Goal: Task Accomplishment & Management: Manage account settings

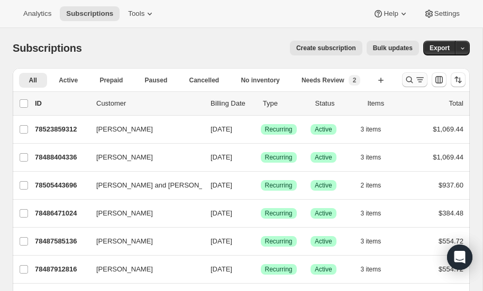
click at [409, 79] on icon "Search and filter results" at bounding box center [409, 80] width 11 height 11
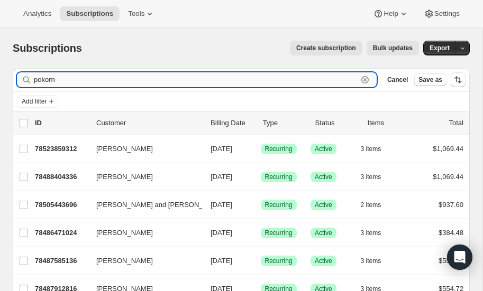
type input "pokorn"
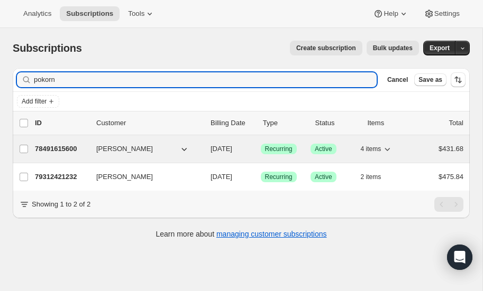
click at [60, 145] on p "78491615600" at bounding box center [61, 149] width 53 height 11
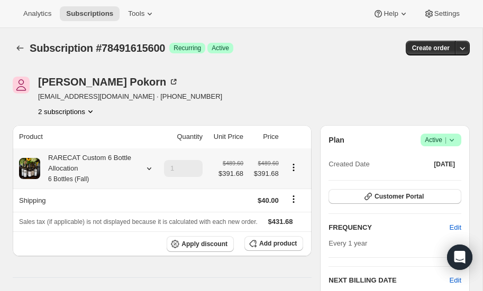
click at [149, 165] on icon at bounding box center [149, 168] width 11 height 11
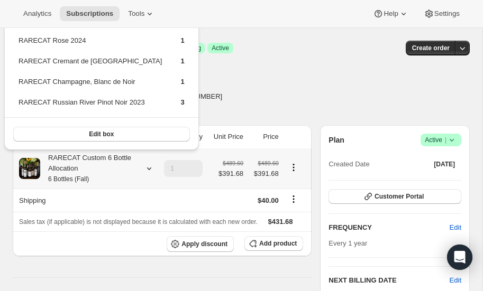
click at [149, 165] on icon at bounding box center [149, 168] width 11 height 11
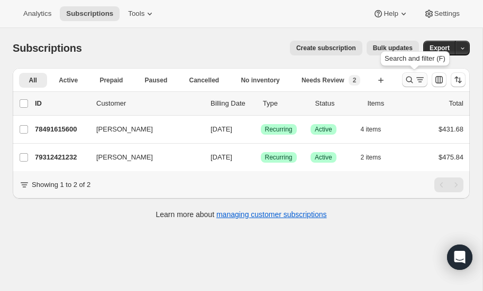
click at [409, 79] on icon "Search and filter results" at bounding box center [409, 80] width 11 height 11
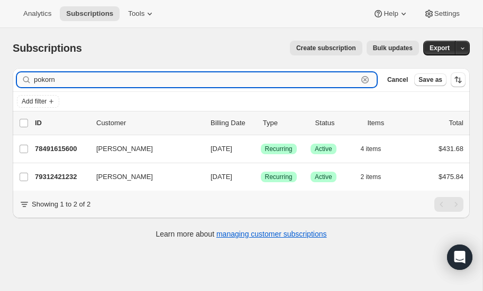
click at [91, 80] on input "pokorn" at bounding box center [196, 79] width 324 height 15
type input "p"
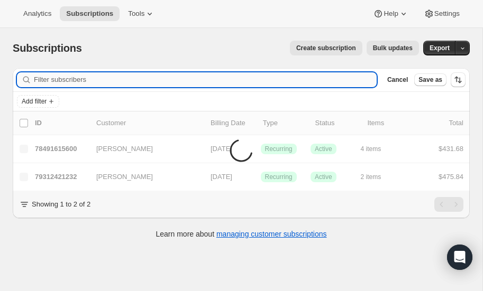
type input "i"
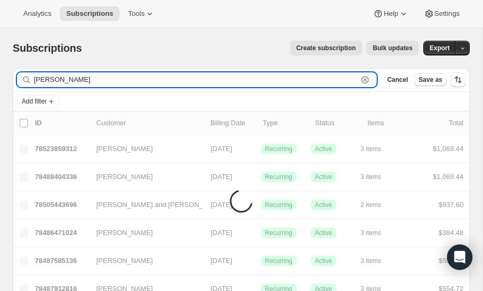
type input "biagini"
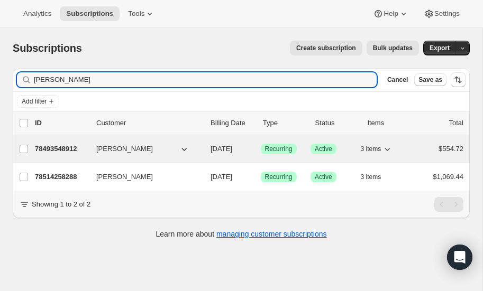
click at [57, 145] on p "78493548912" at bounding box center [61, 149] width 53 height 11
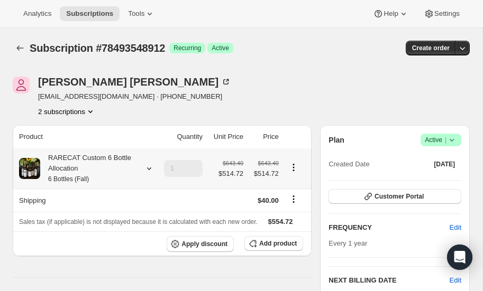
click at [149, 169] on icon at bounding box center [149, 169] width 4 height 3
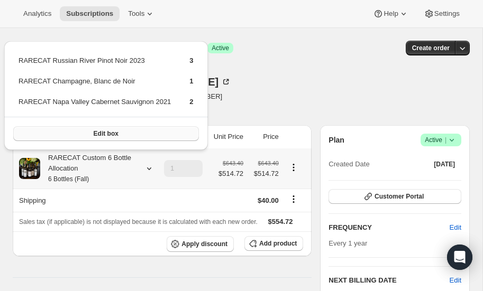
click at [113, 134] on span "Edit box" at bounding box center [106, 134] width 25 height 8
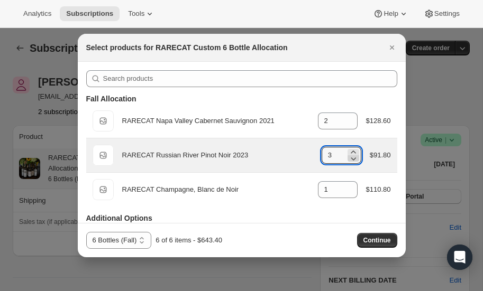
click at [351, 161] on icon ":rsi:" at bounding box center [353, 158] width 11 height 11
type input "2"
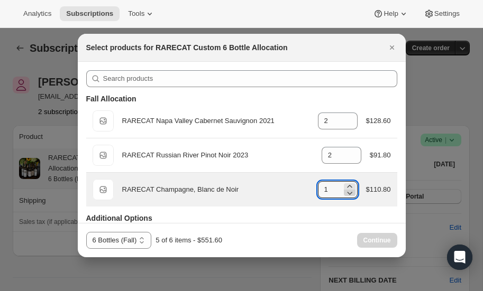
click at [349, 195] on icon ":rsi:" at bounding box center [349, 193] width 11 height 11
type input "0"
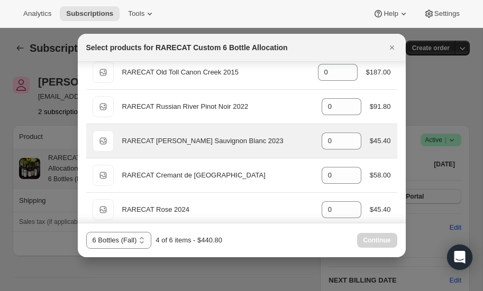
scroll to position [169, 0]
click at [354, 136] on icon ":rsi:" at bounding box center [353, 137] width 5 height 3
type input "2"
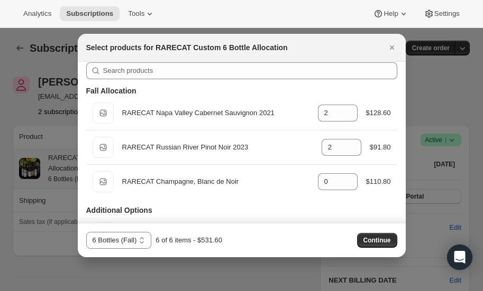
scroll to position [0, 0]
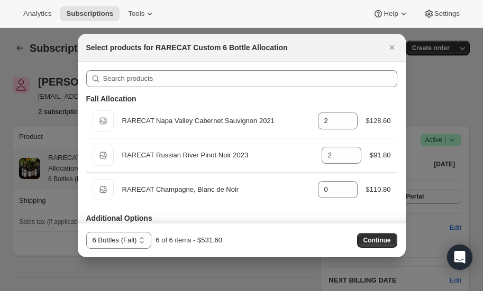
click at [438, 98] on div at bounding box center [241, 145] width 483 height 291
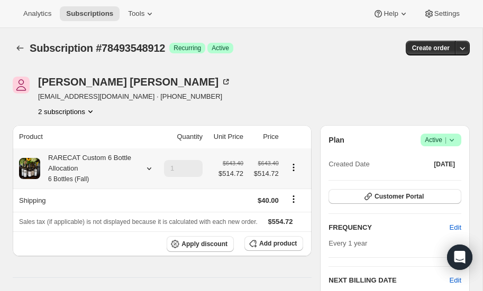
click at [150, 168] on icon at bounding box center [149, 169] width 4 height 3
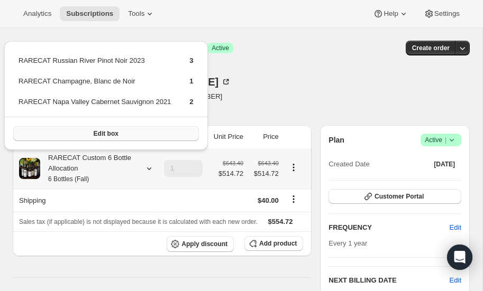
click at [110, 130] on span "Edit box" at bounding box center [106, 134] width 25 height 8
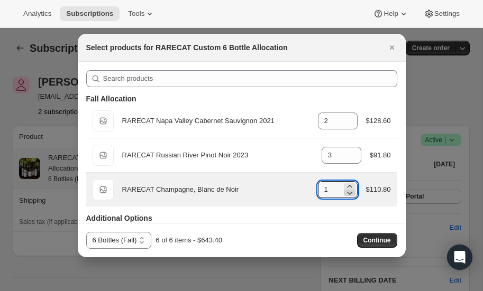
click at [347, 192] on icon ":rth:" at bounding box center [349, 193] width 5 height 3
type input "0"
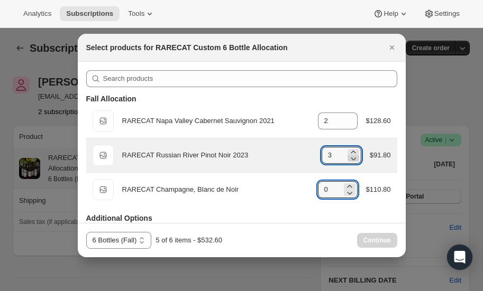
click at [353, 158] on icon ":rth:" at bounding box center [353, 158] width 11 height 11
type input "2"
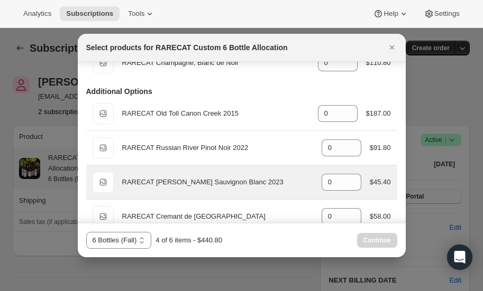
scroll to position [129, 0]
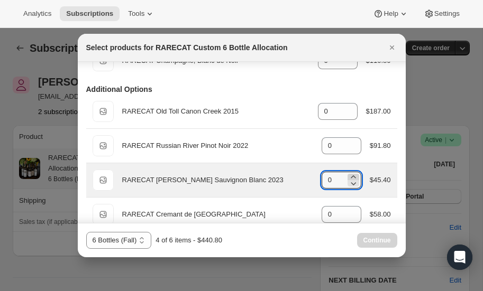
click at [352, 176] on icon ":rth:" at bounding box center [353, 177] width 5 height 3
type input "2"
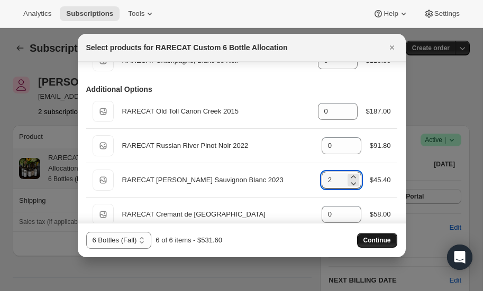
click at [374, 238] on span "Continue" at bounding box center [376, 240] width 27 height 8
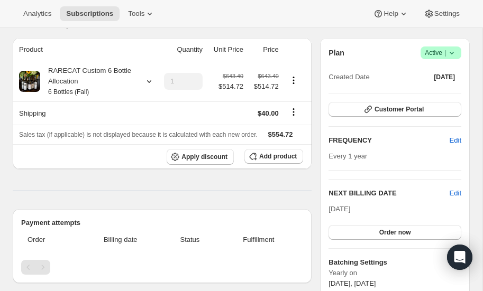
scroll to position [85, 0]
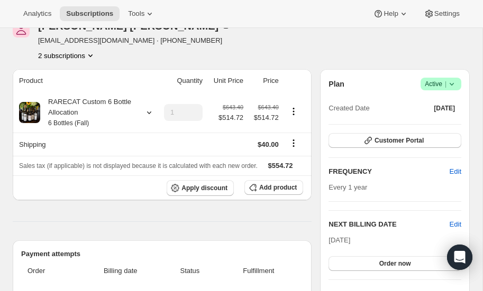
scroll to position [53, 0]
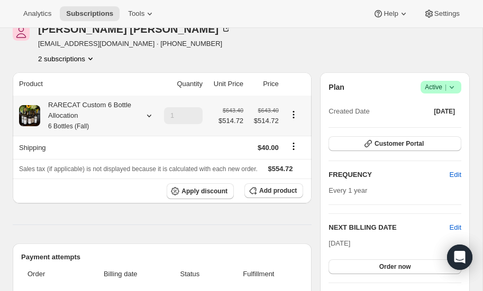
click at [150, 115] on icon at bounding box center [149, 116] width 4 height 3
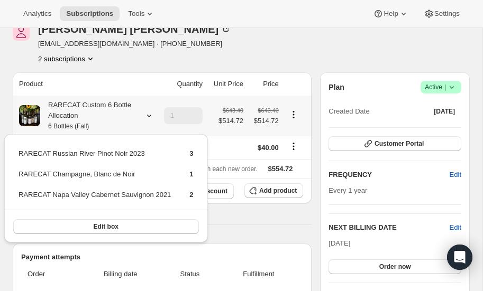
click at [150, 115] on icon at bounding box center [149, 116] width 4 height 3
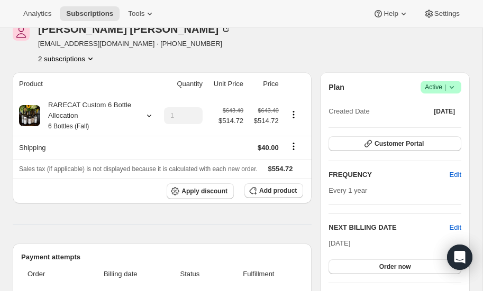
click at [277, 35] on div "James Biagini jabiagini@comcast.net · +16152439311 2 subscriptions" at bounding box center [173, 44] width 320 height 40
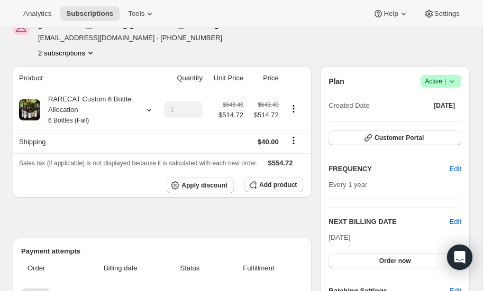
scroll to position [57, 0]
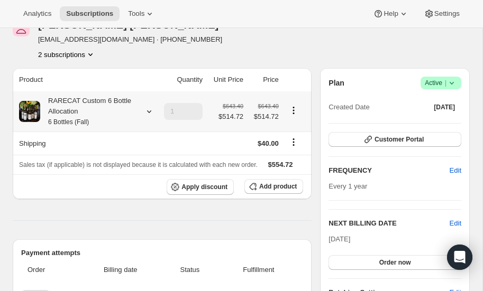
click at [151, 108] on icon at bounding box center [149, 111] width 11 height 11
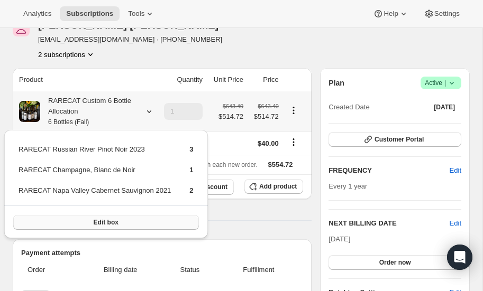
click at [112, 218] on span "Edit box" at bounding box center [106, 222] width 25 height 8
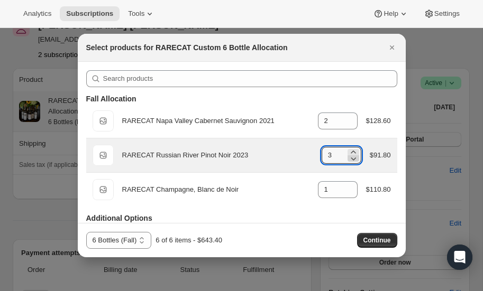
click at [352, 160] on icon ":r3t:" at bounding box center [353, 158] width 11 height 11
type input "2"
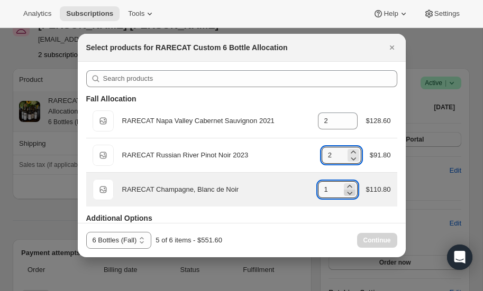
click at [349, 195] on icon ":r3t:" at bounding box center [349, 193] width 11 height 11
type input "0"
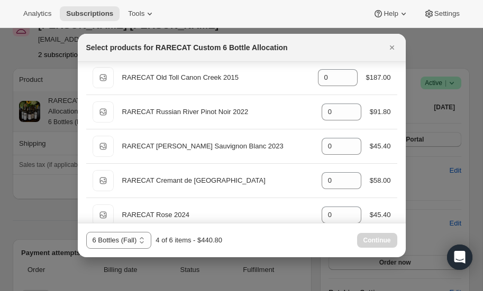
scroll to position [168, 0]
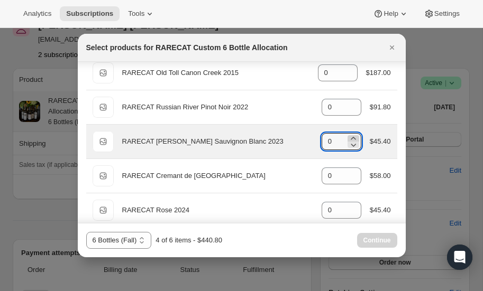
click at [353, 137] on icon ":r3t:" at bounding box center [353, 138] width 5 height 3
type input "2"
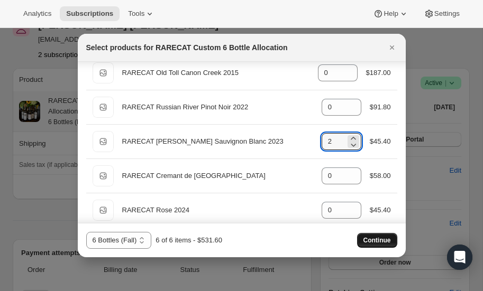
click at [381, 240] on span "Continue" at bounding box center [376, 240] width 27 height 8
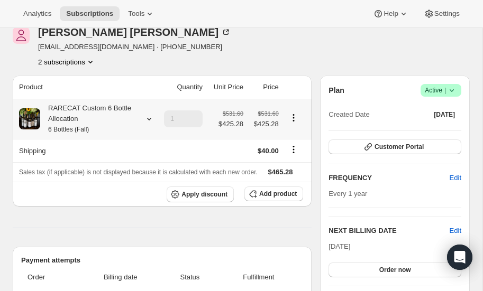
scroll to position [94, 0]
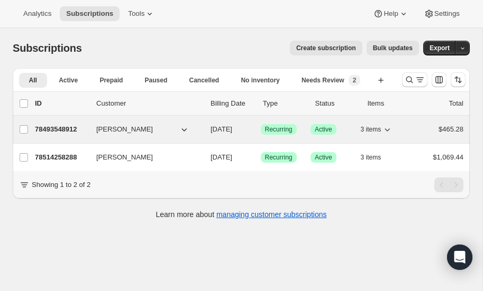
click at [56, 126] on p "78493548912" at bounding box center [61, 129] width 53 height 11
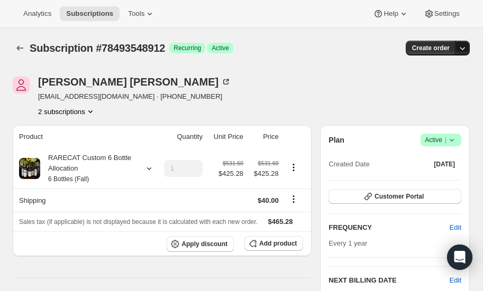
click at [458, 47] on icon "button" at bounding box center [462, 48] width 11 height 11
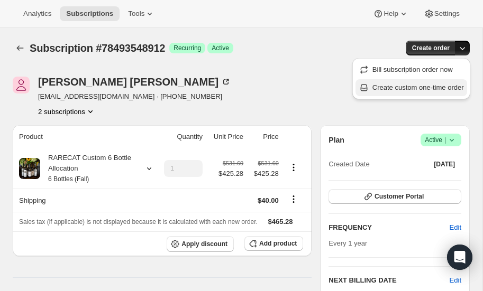
click at [426, 87] on span "Create custom one-time order" at bounding box center [417, 88] width 91 height 8
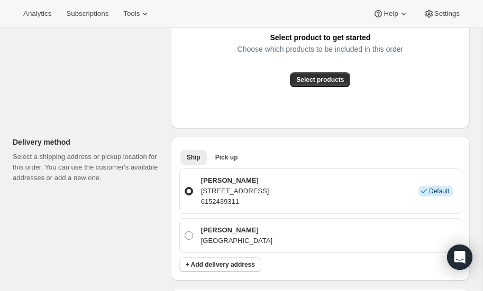
scroll to position [237, 0]
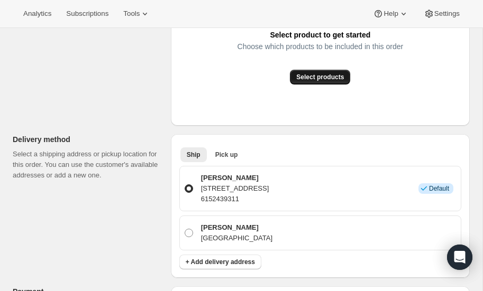
click at [324, 77] on span "Select products" at bounding box center [320, 77] width 48 height 8
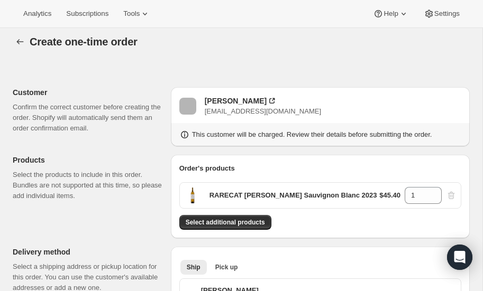
scroll to position [0, 0]
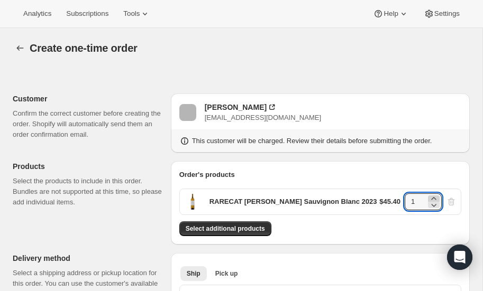
click at [435, 199] on icon at bounding box center [433, 199] width 11 height 11
type input "2"
click at [221, 229] on span "Select additional products" at bounding box center [225, 229] width 79 height 8
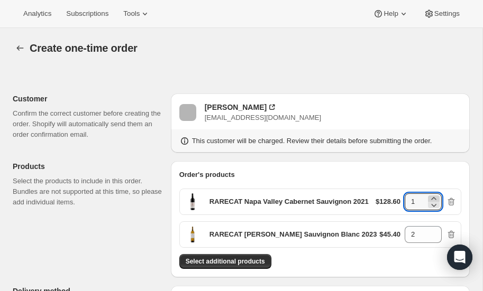
click at [434, 198] on icon at bounding box center [433, 199] width 11 height 11
type input "2"
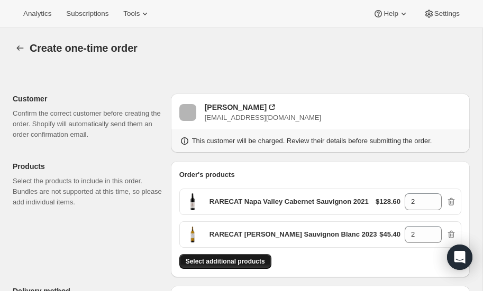
click at [233, 256] on button "Select additional products" at bounding box center [225, 261] width 92 height 15
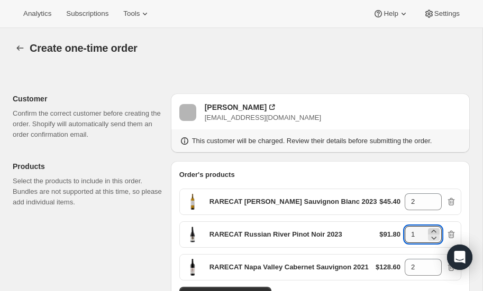
click at [436, 231] on icon at bounding box center [433, 231] width 11 height 11
type input "2"
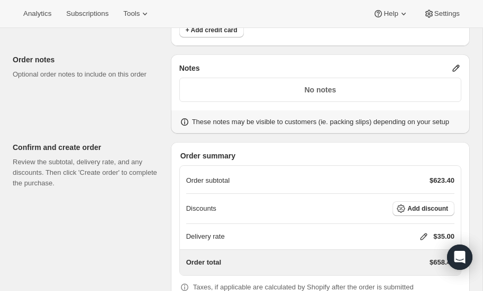
scroll to position [517, 0]
click at [415, 205] on span "Add discount" at bounding box center [427, 208] width 41 height 8
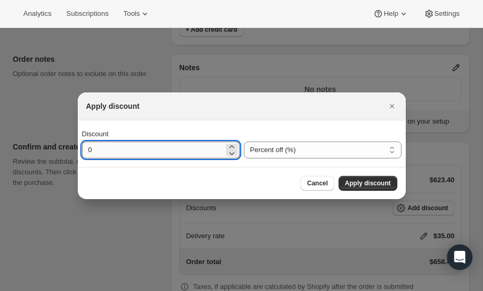
click at [134, 149] on input "0" at bounding box center [153, 150] width 142 height 17
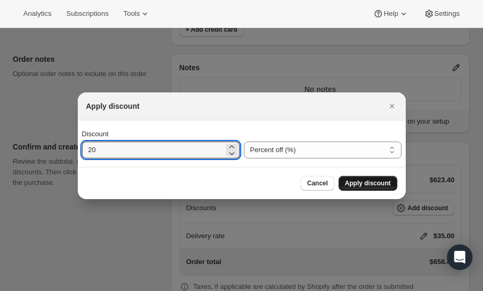
type input "20"
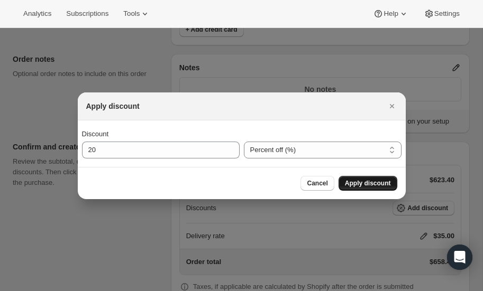
click at [355, 183] on span "Apply discount" at bounding box center [368, 183] width 46 height 8
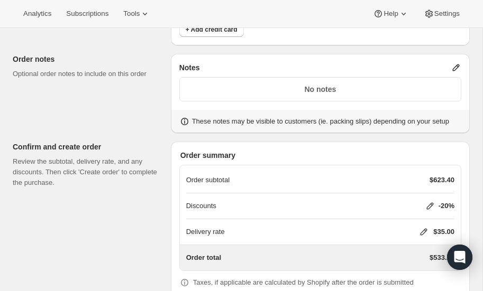
click at [422, 227] on icon at bounding box center [423, 232] width 11 height 11
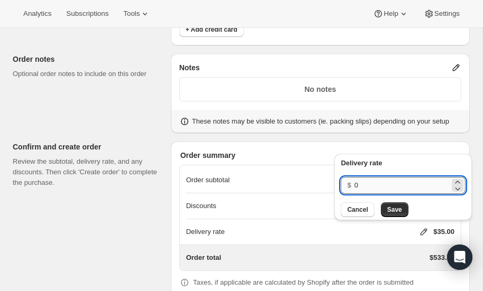
click at [371, 188] on input "0" at bounding box center [401, 185] width 95 height 17
type input "40"
click at [391, 208] on span "Save" at bounding box center [394, 210] width 15 height 8
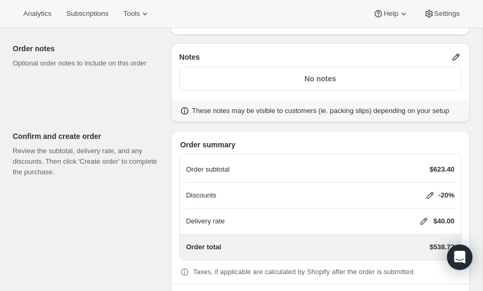
scroll to position [566, 0]
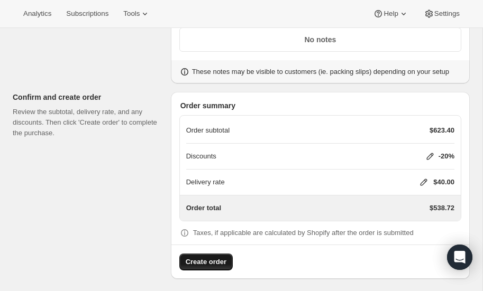
click at [210, 257] on span "Create order" at bounding box center [206, 262] width 41 height 11
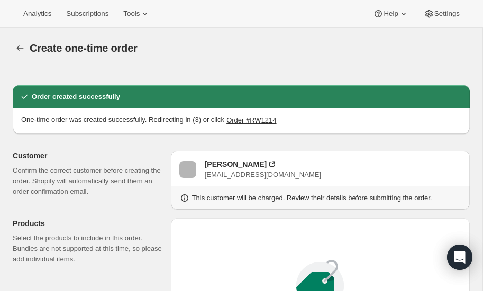
radio input "true"
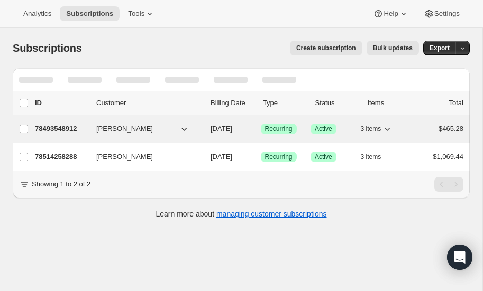
click at [59, 125] on p "78493548912" at bounding box center [61, 129] width 53 height 11
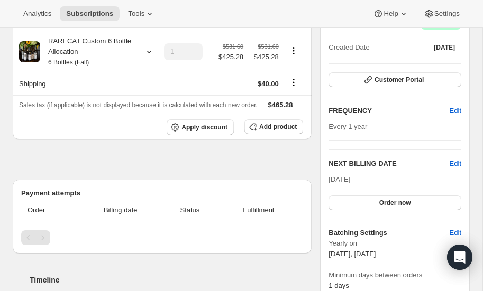
scroll to position [117, 0]
click at [455, 163] on span "Edit" at bounding box center [455, 163] width 12 height 11
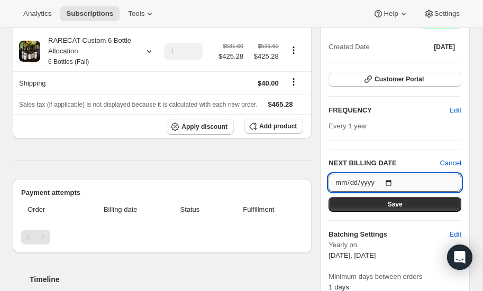
click at [394, 179] on input "[DATE]" at bounding box center [394, 183] width 133 height 18
type input "[DATE]"
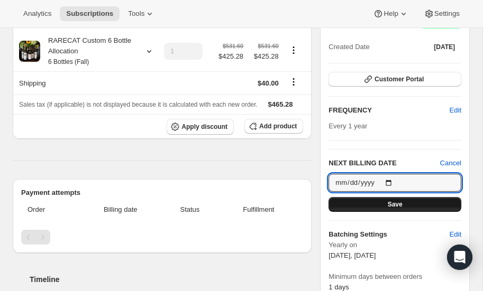
click at [384, 201] on button "Save" at bounding box center [394, 204] width 133 height 15
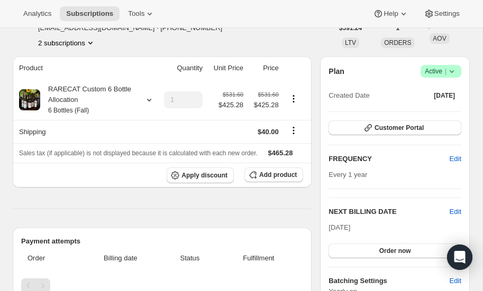
scroll to position [0, 0]
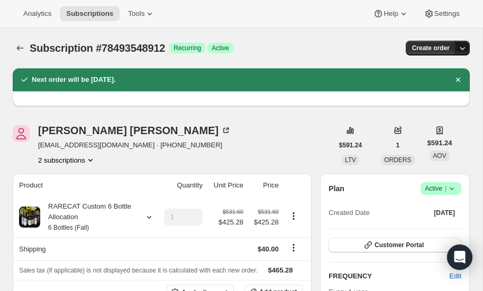
click at [462, 48] on icon "button" at bounding box center [462, 48] width 11 height 11
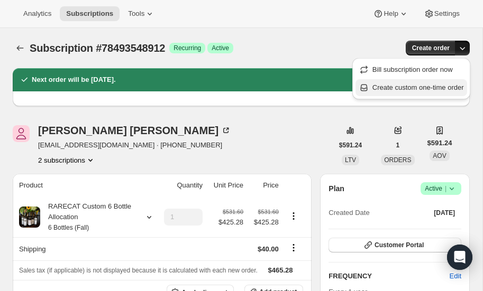
click at [401, 88] on span "Create custom one-time order" at bounding box center [417, 88] width 91 height 8
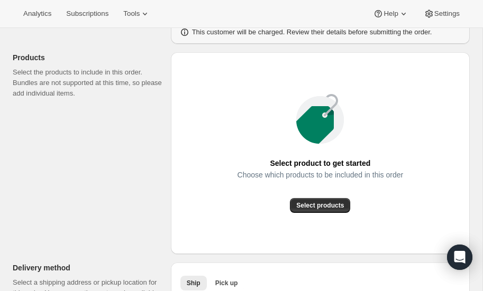
scroll to position [117, 0]
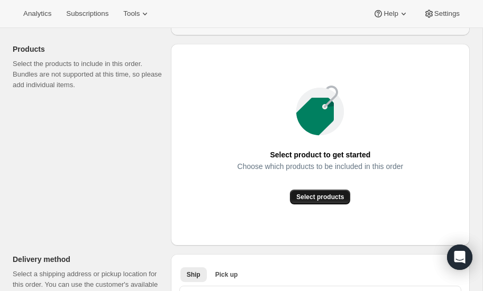
click at [315, 199] on span "Select products" at bounding box center [320, 197] width 48 height 8
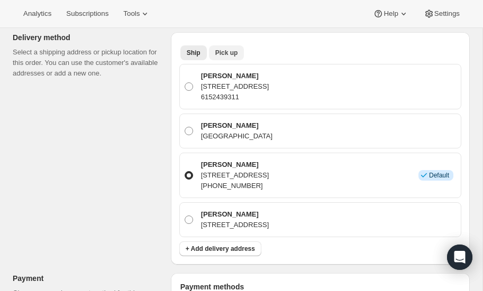
scroll to position [220, 0]
click at [220, 53] on span "Pick up" at bounding box center [226, 53] width 23 height 8
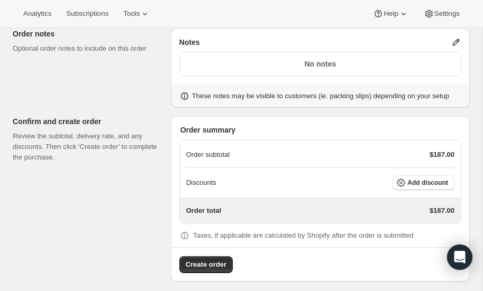
scroll to position [465, 0]
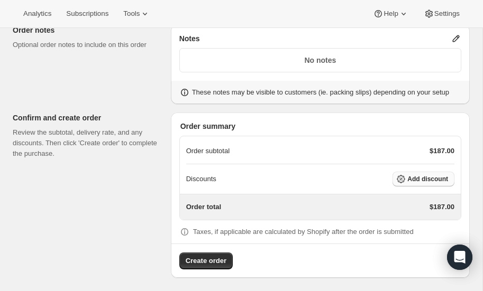
click at [414, 178] on span "Add discount" at bounding box center [427, 179] width 41 height 8
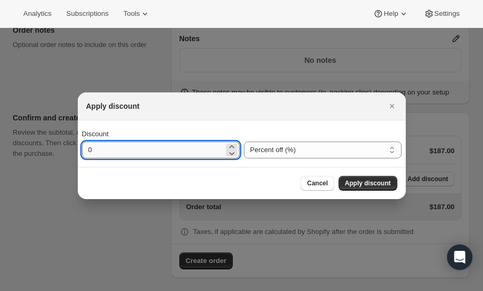
click at [151, 155] on input "0" at bounding box center [153, 150] width 142 height 17
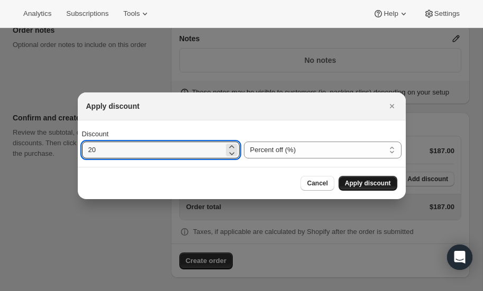
type input "20"
click at [349, 185] on span "Apply discount" at bounding box center [368, 183] width 46 height 8
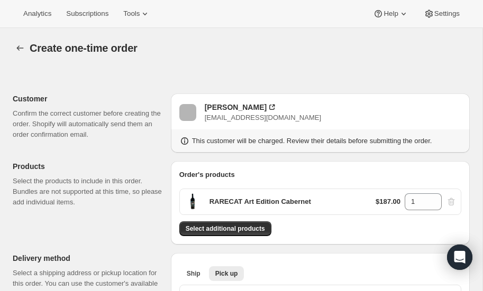
scroll to position [461, 0]
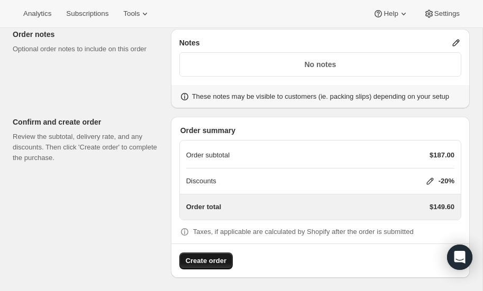
click at [208, 256] on span "Create order" at bounding box center [206, 261] width 41 height 11
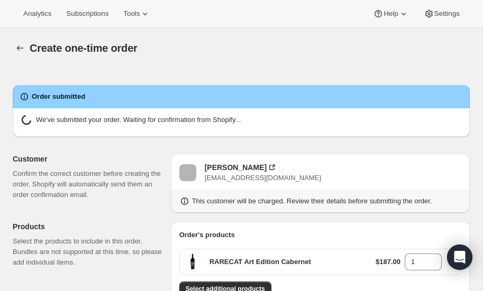
radio input "true"
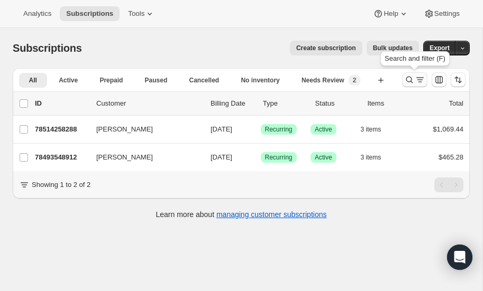
click at [409, 80] on icon "Search and filter results" at bounding box center [409, 80] width 11 height 11
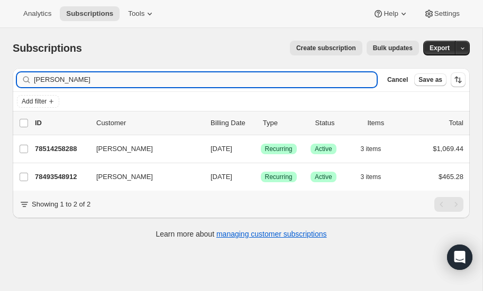
click at [69, 76] on input "biagini" at bounding box center [205, 79] width 343 height 15
type input "b"
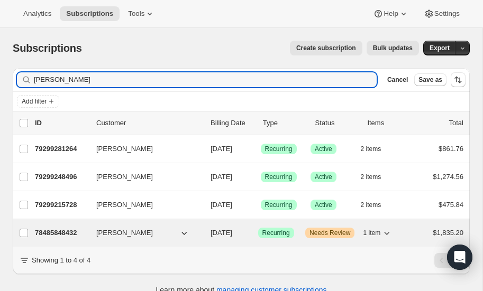
type input "[PERSON_NAME]"
click at [66, 229] on p "78485848432" at bounding box center [61, 233] width 53 height 11
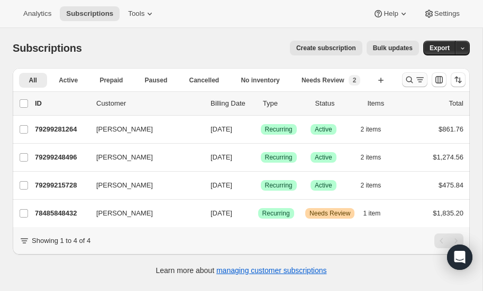
click at [410, 78] on icon "Search and filter results" at bounding box center [409, 80] width 11 height 11
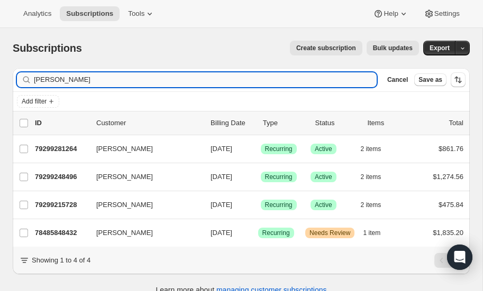
click at [69, 80] on input "[PERSON_NAME]" at bounding box center [205, 79] width 343 height 15
type input "l"
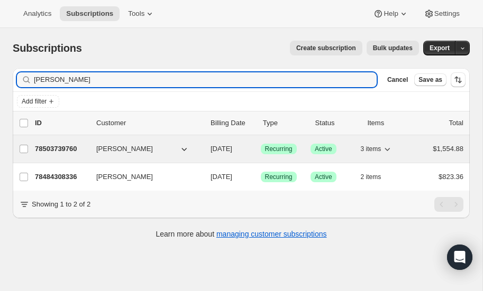
type input "[PERSON_NAME]"
click at [60, 145] on p "78503739760" at bounding box center [61, 149] width 53 height 11
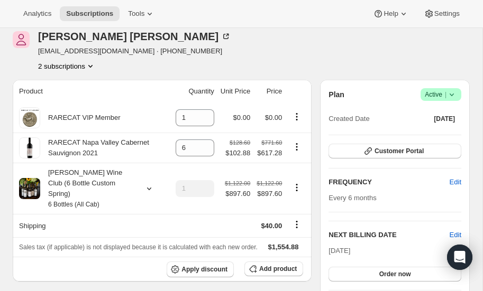
scroll to position [47, 0]
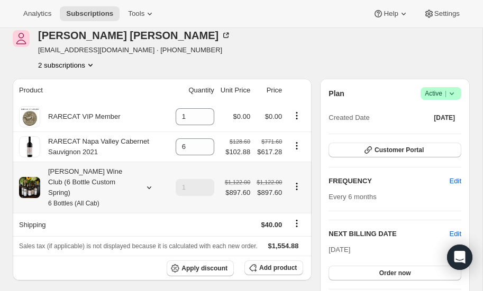
click at [149, 182] on icon at bounding box center [149, 187] width 11 height 11
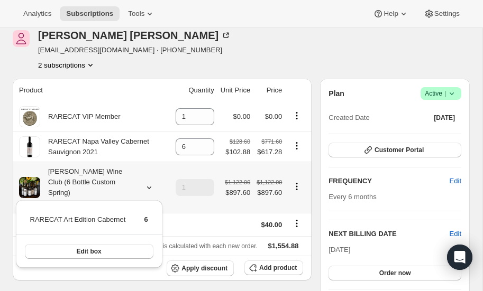
click at [149, 182] on icon at bounding box center [149, 187] width 11 height 11
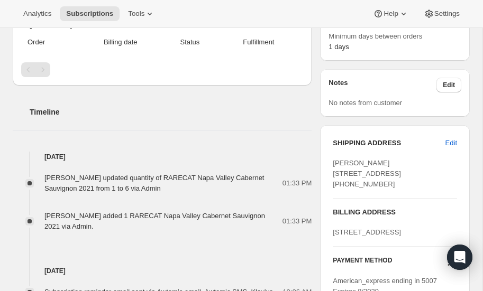
scroll to position [355, 0]
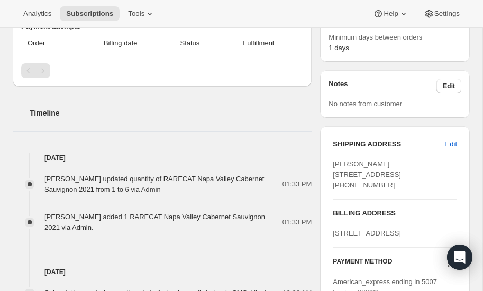
drag, startPoint x: 333, startPoint y: 162, endPoint x: 389, endPoint y: 196, distance: 65.7
click at [389, 191] on div "[PERSON_NAME] [STREET_ADDRESS] [PHONE_NUMBER]" at bounding box center [395, 175] width 124 height 32
click at [365, 181] on span "[PERSON_NAME] [STREET_ADDRESS] [PHONE_NUMBER]" at bounding box center [367, 174] width 68 height 29
drag, startPoint x: 333, startPoint y: 162, endPoint x: 411, endPoint y: 182, distance: 80.4
click at [411, 182] on div "[PERSON_NAME] [STREET_ADDRESS] [PHONE_NUMBER]" at bounding box center [395, 175] width 124 height 32
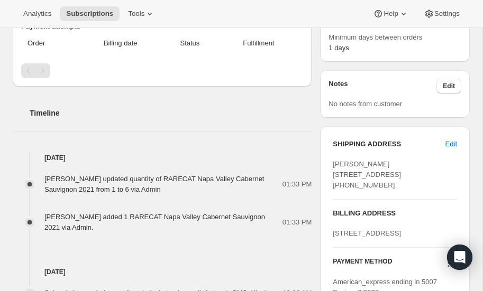
copy span "[PERSON_NAME] [STREET_ADDRESS]"
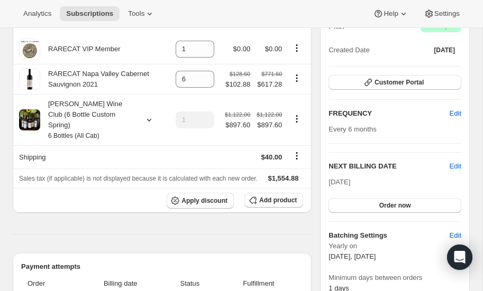
scroll to position [109, 0]
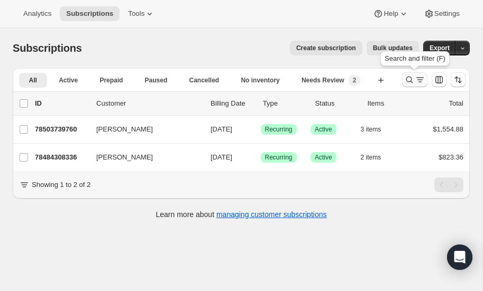
click at [409, 79] on icon "Search and filter results" at bounding box center [409, 80] width 11 height 11
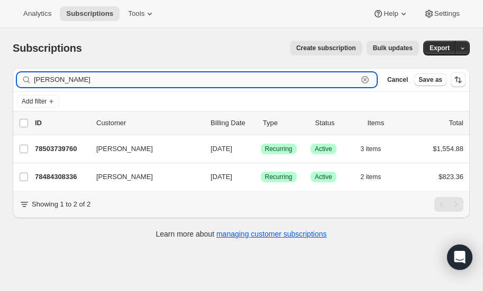
click at [68, 79] on input "[PERSON_NAME]" at bounding box center [196, 79] width 324 height 15
type input "d"
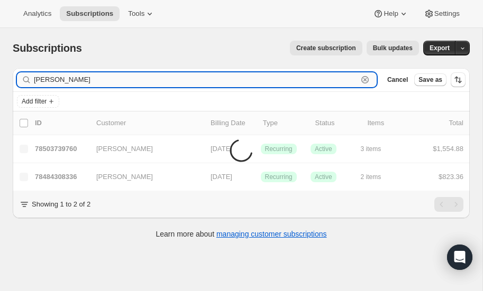
type input "[PERSON_NAME]"
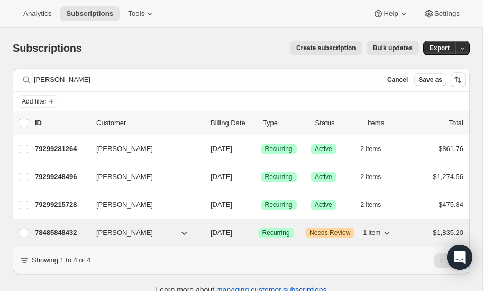
click at [60, 228] on p "78485848432" at bounding box center [61, 233] width 53 height 11
